Goal: Check status

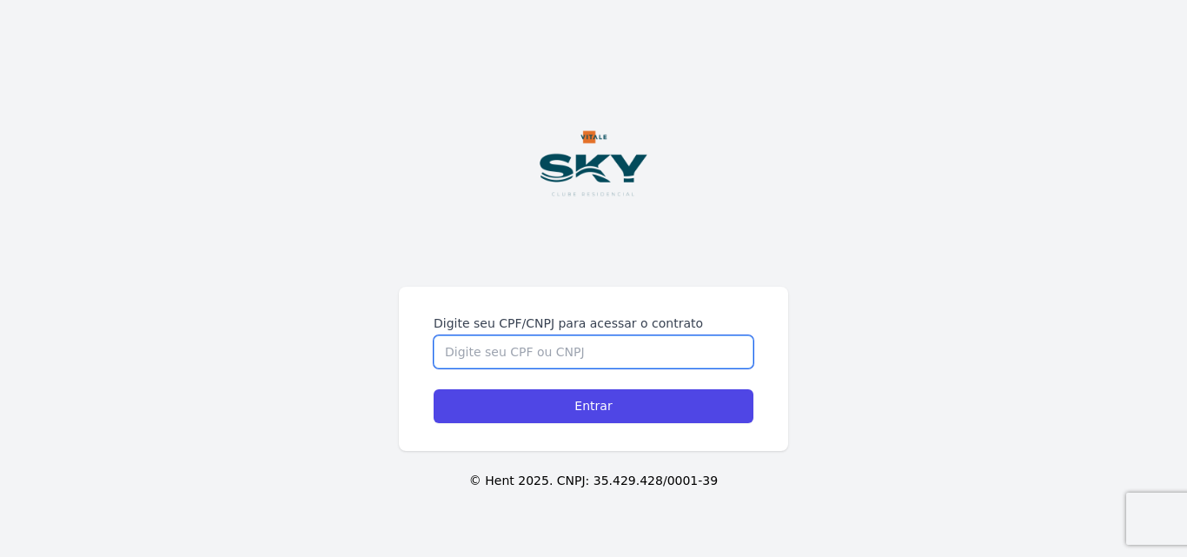
click at [577, 345] on input "Digite seu CPF/CNPJ para acessar o contrato" at bounding box center [593, 351] width 320 height 33
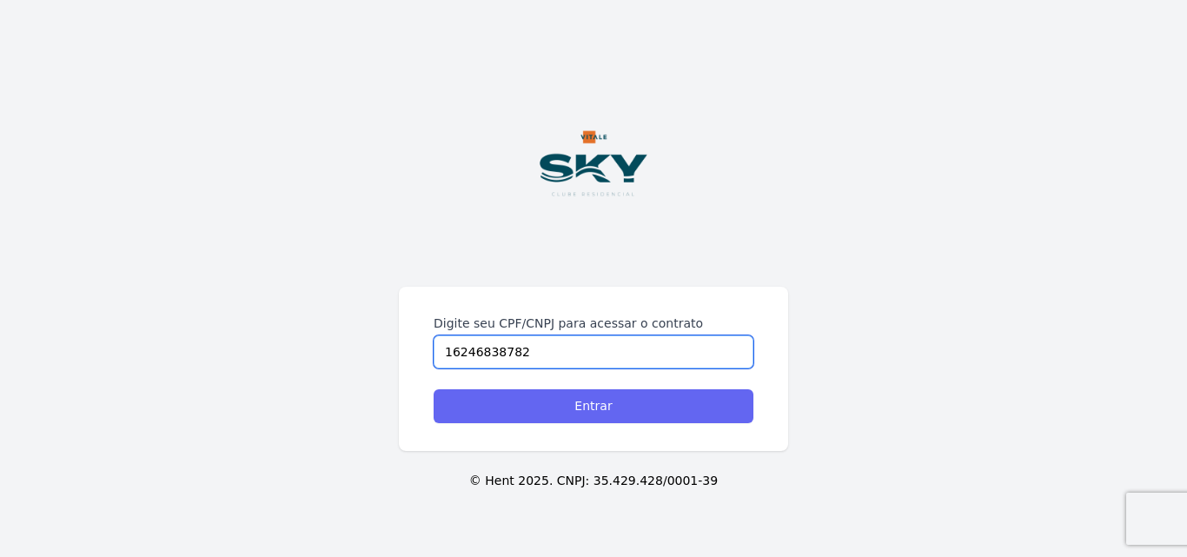
type input "16246838782"
click at [587, 402] on input "Entrar" at bounding box center [593, 406] width 320 height 34
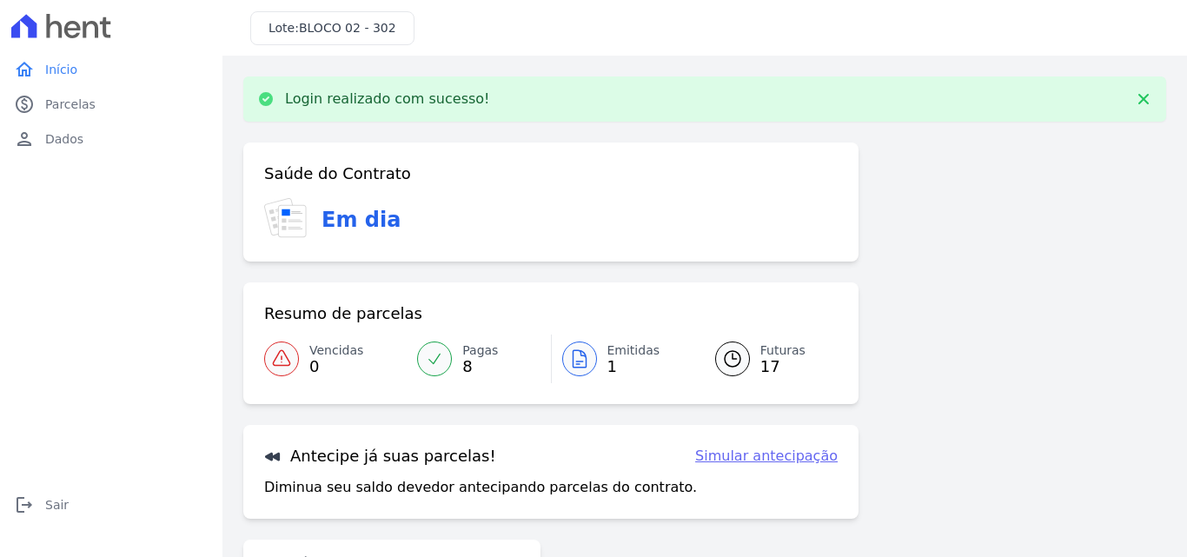
click at [343, 21] on span "BLOCO 02 - 302" at bounding box center [347, 28] width 97 height 14
click at [344, 23] on span "BLOCO 02 - 302" at bounding box center [347, 28] width 97 height 14
click at [50, 503] on span "Sair" at bounding box center [56, 504] width 23 height 17
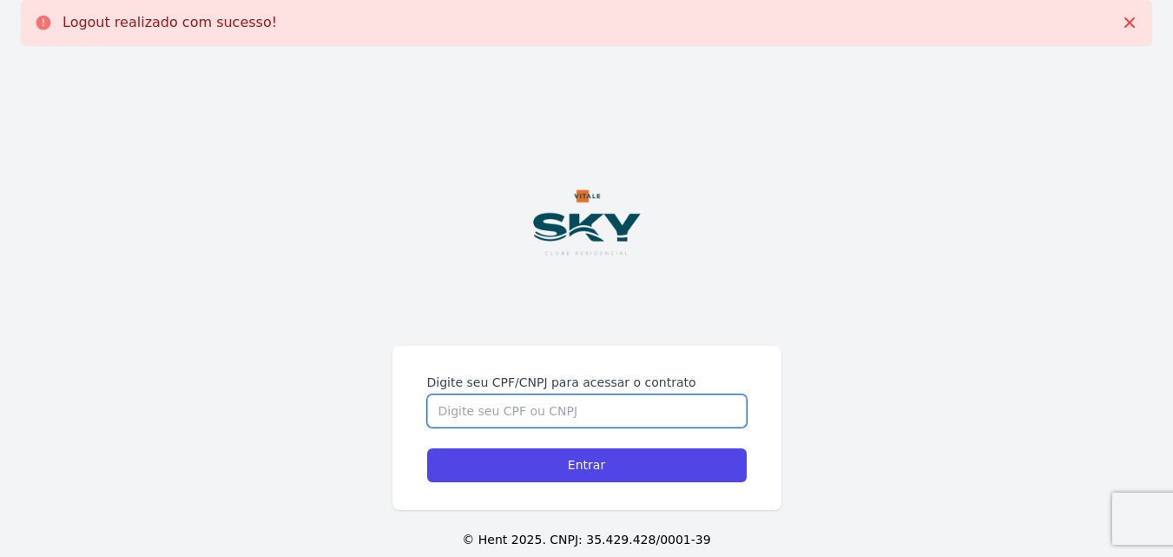
click at [530, 410] on input "Digite seu CPF/CNPJ para acessar o contrato" at bounding box center [587, 410] width 320 height 33
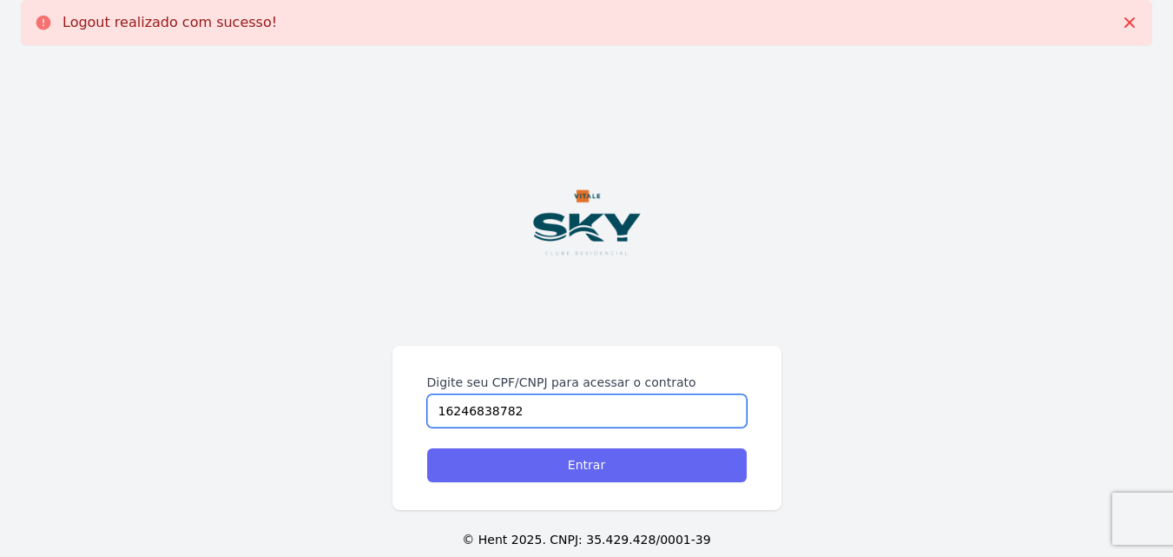
type input "16246838782"
click at [561, 473] on input "Entrar" at bounding box center [587, 465] width 320 height 34
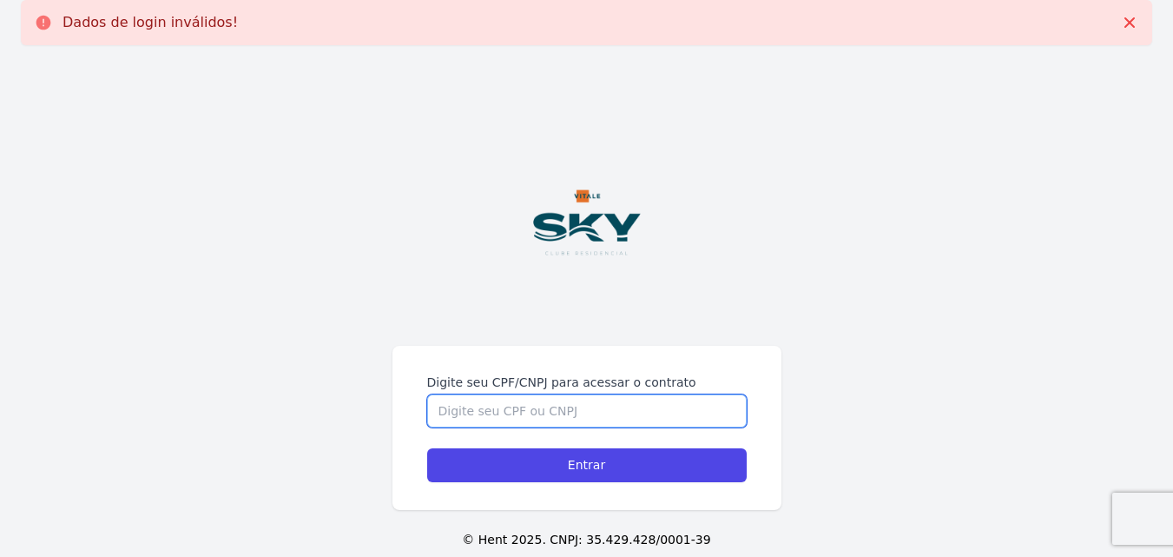
click at [548, 418] on input "Digite seu CPF/CNPJ para acessar o contrato" at bounding box center [587, 410] width 320 height 33
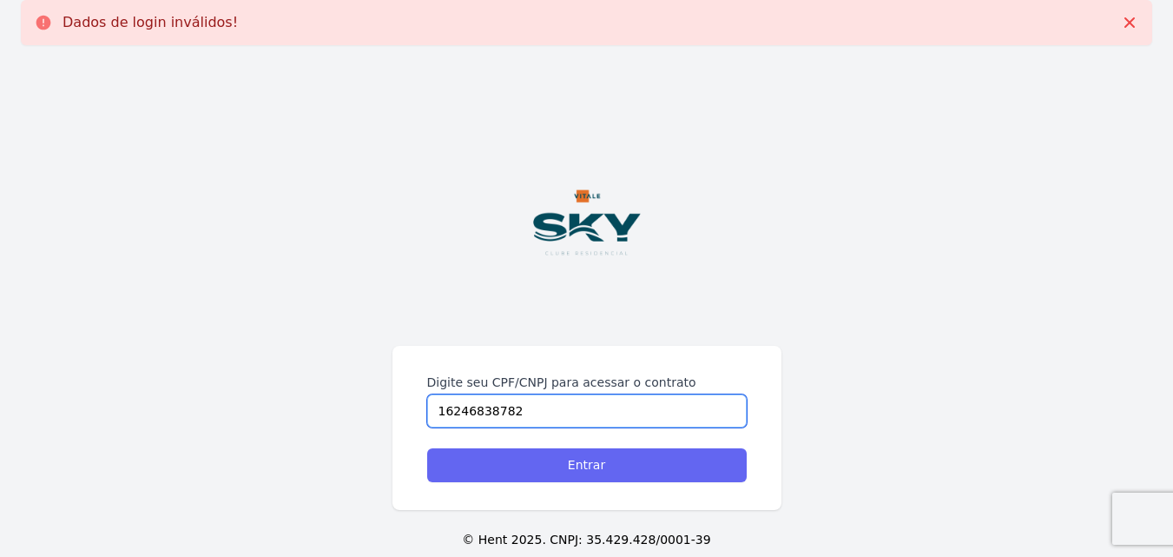
type input "16246838782"
click at [580, 452] on input "Entrar" at bounding box center [587, 465] width 320 height 34
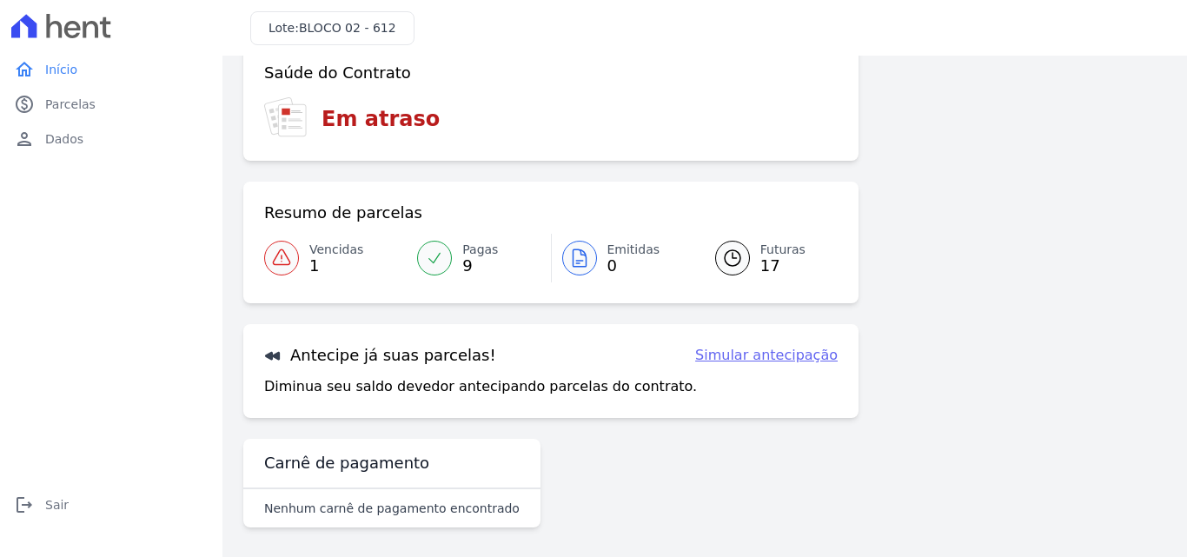
scroll to position [106, 0]
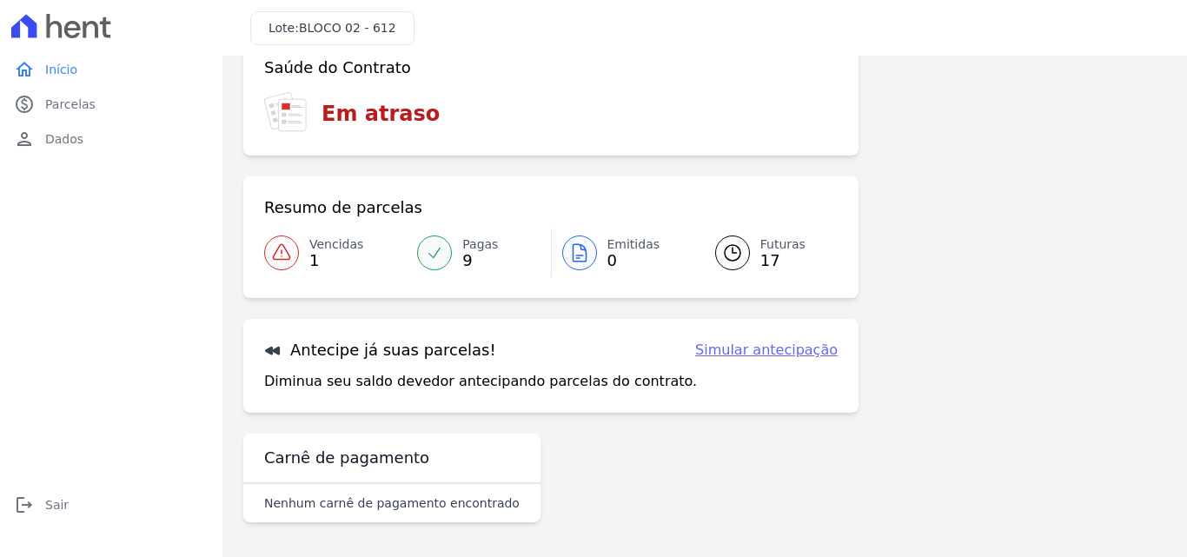
click at [723, 256] on icon at bounding box center [732, 252] width 21 height 21
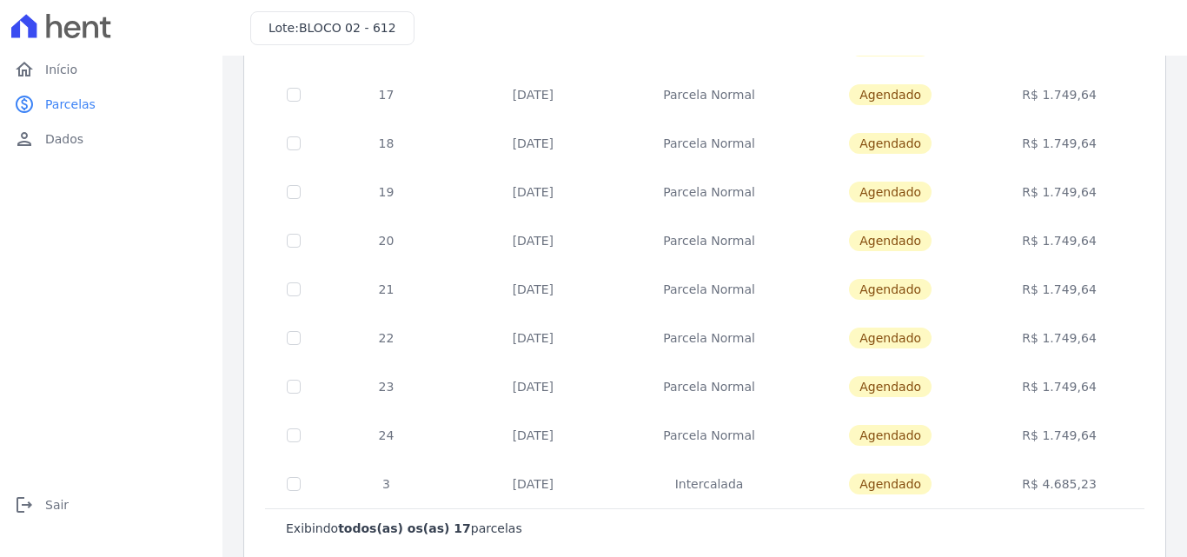
scroll to position [585, 0]
